Goal: Check status: Check status

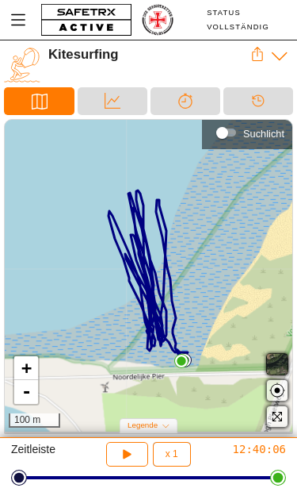
click at [125, 455] on icon "button" at bounding box center [125, 452] width 12 height 13
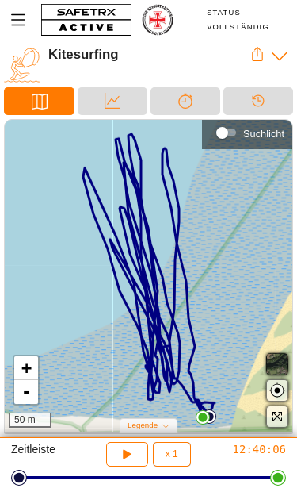
click at [251, 55] on icon at bounding box center [258, 54] width 14 height 14
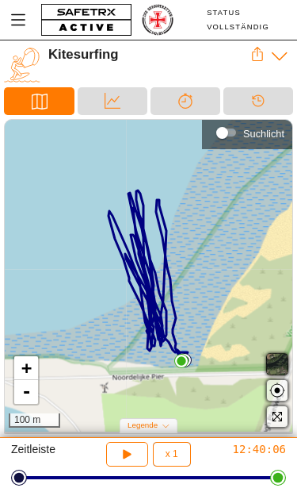
click at [140, 457] on button "button" at bounding box center [127, 454] width 42 height 25
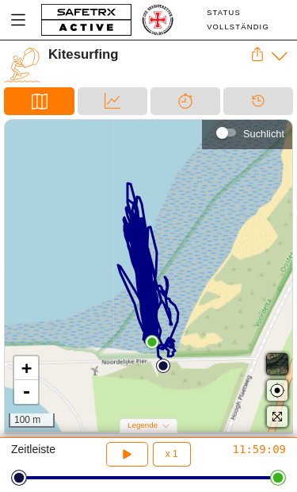
click at [128, 452] on icon "button" at bounding box center [125, 452] width 12 height 13
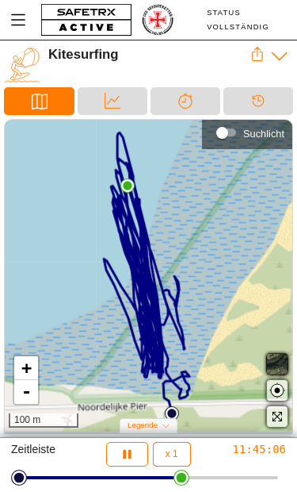
click at [258, 59] on icon at bounding box center [258, 54] width 14 height 14
